Goal: Task Accomplishment & Management: Use online tool/utility

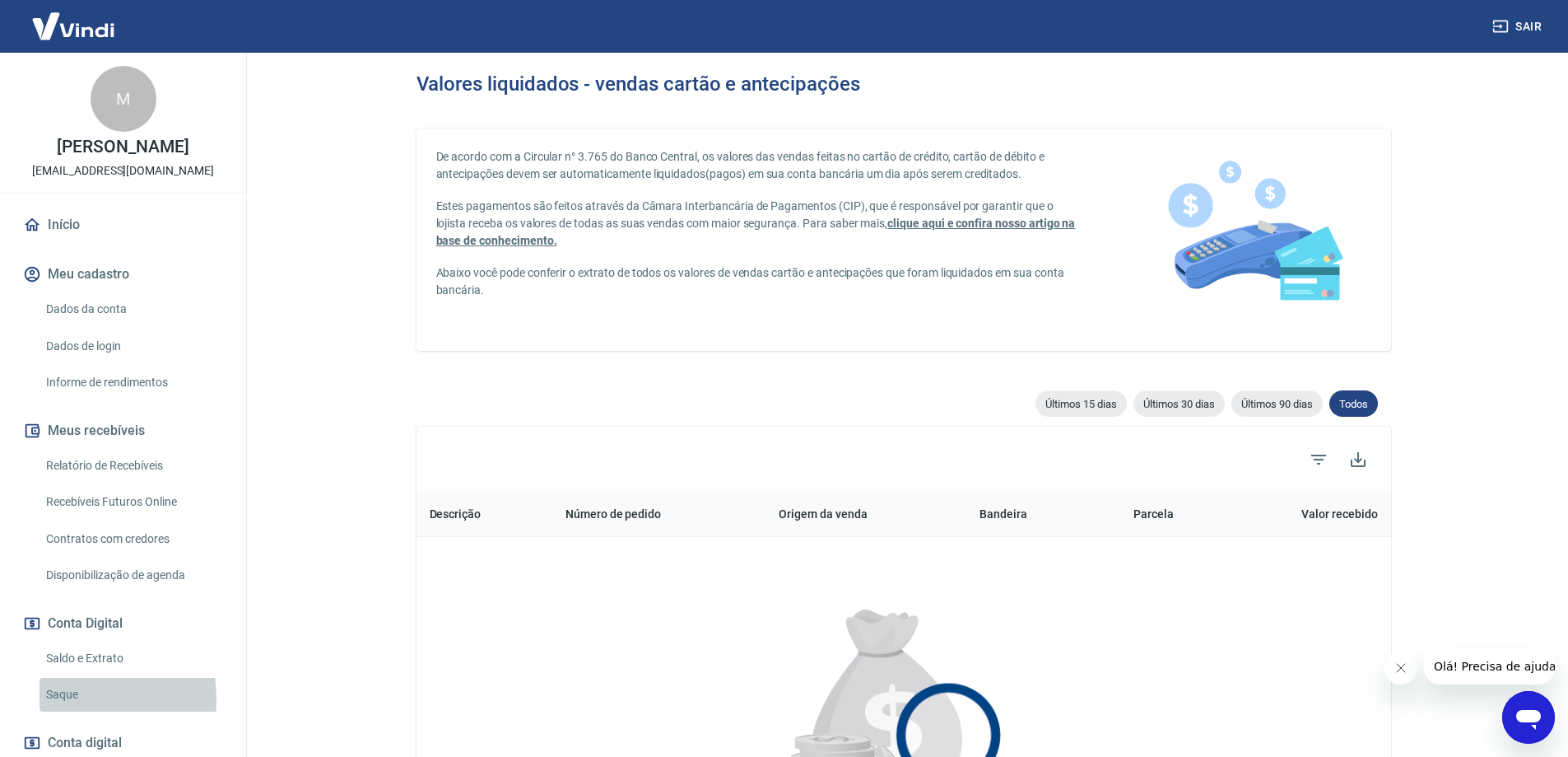
click at [47, 700] on link "Saque" at bounding box center [133, 694] width 187 height 34
